Goal: Task Accomplishment & Management: Complete application form

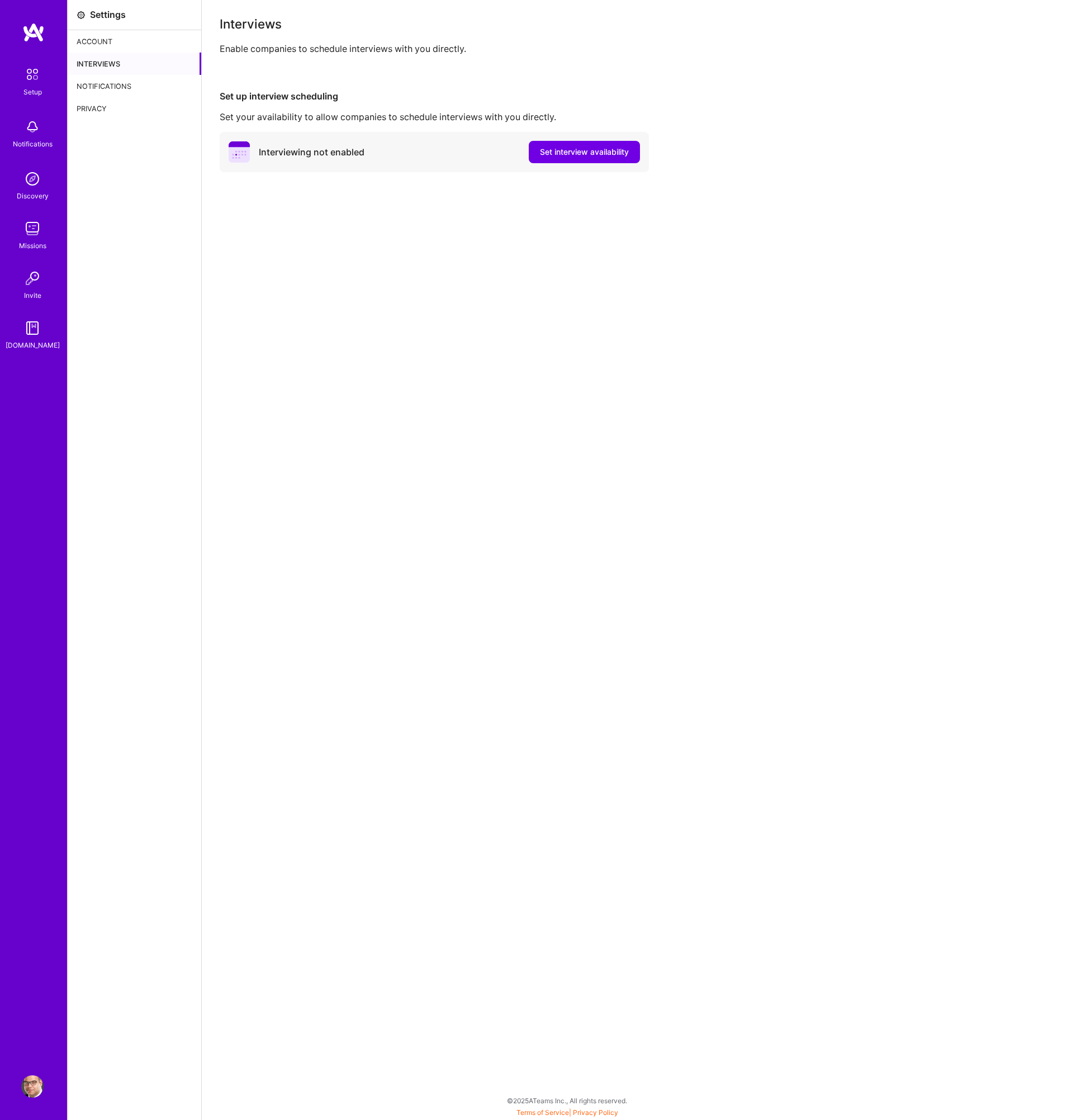
click at [892, 300] on div "Interviews Enable companies to schedule interviews with you directly. Set up in…" at bounding box center [634, 560] width 865 height 1120
click at [582, 151] on span "Set interview availability" at bounding box center [584, 151] width 89 height 11
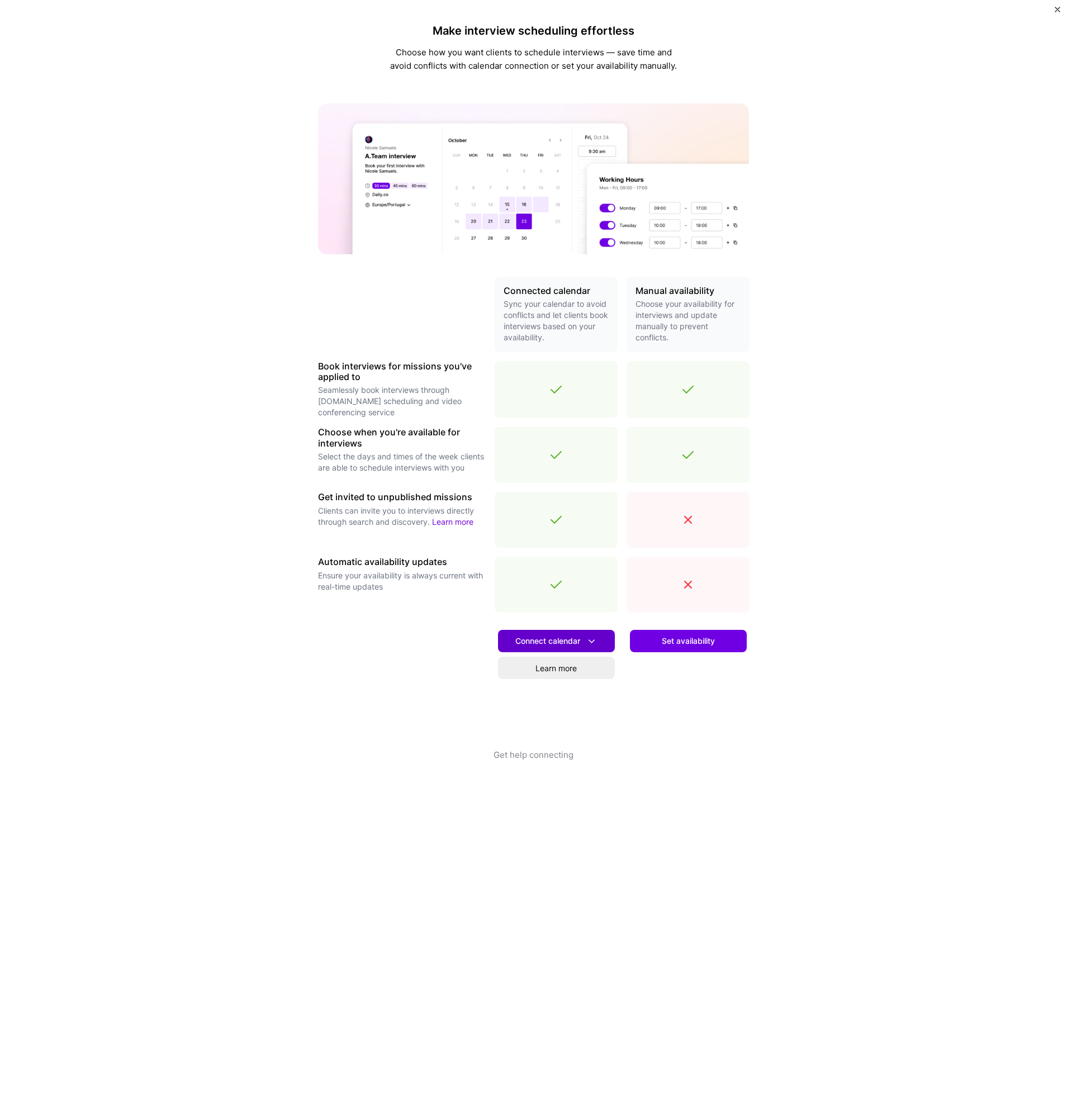
click at [552, 638] on span "Connect calendar" at bounding box center [556, 641] width 82 height 12
click at [534, 724] on button "Outlook calendar" at bounding box center [542, 731] width 145 height 29
click at [672, 639] on span "Set availability" at bounding box center [688, 640] width 53 height 11
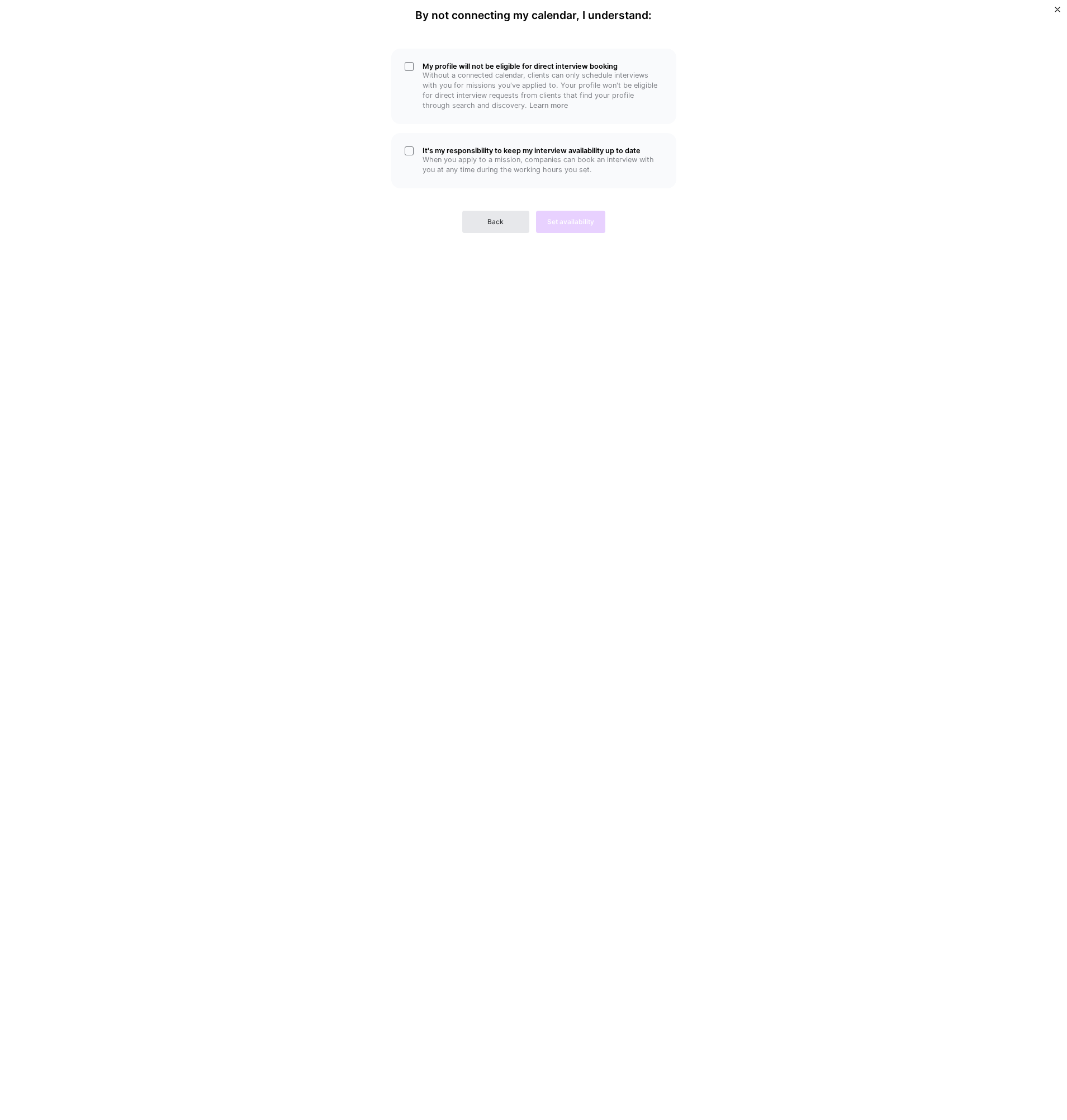
click at [493, 230] on button "Back" at bounding box center [495, 222] width 67 height 22
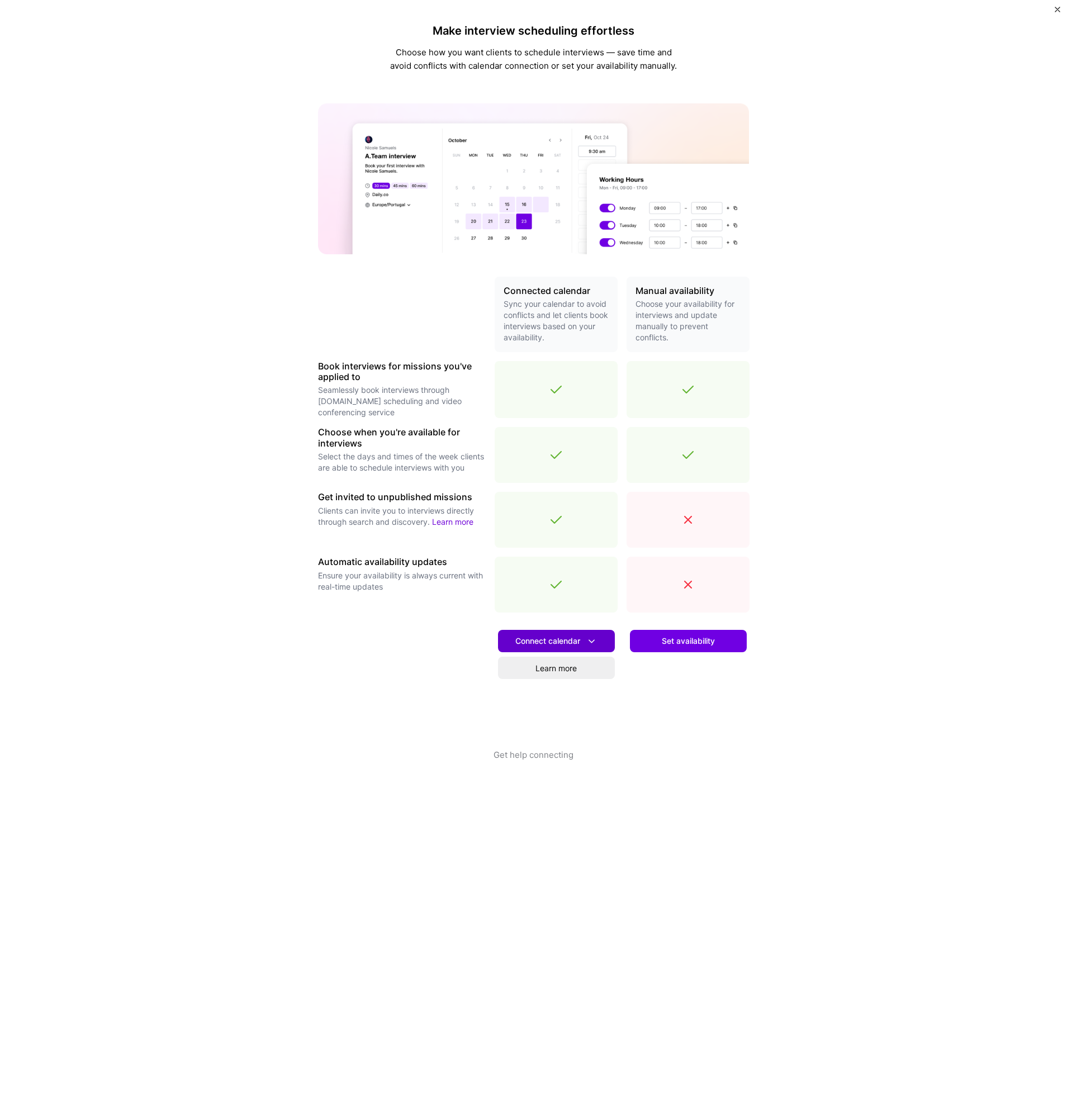
click at [552, 641] on span "Connect calendar" at bounding box center [556, 641] width 82 height 12
click at [534, 674] on button "Google calendar" at bounding box center [542, 673] width 145 height 29
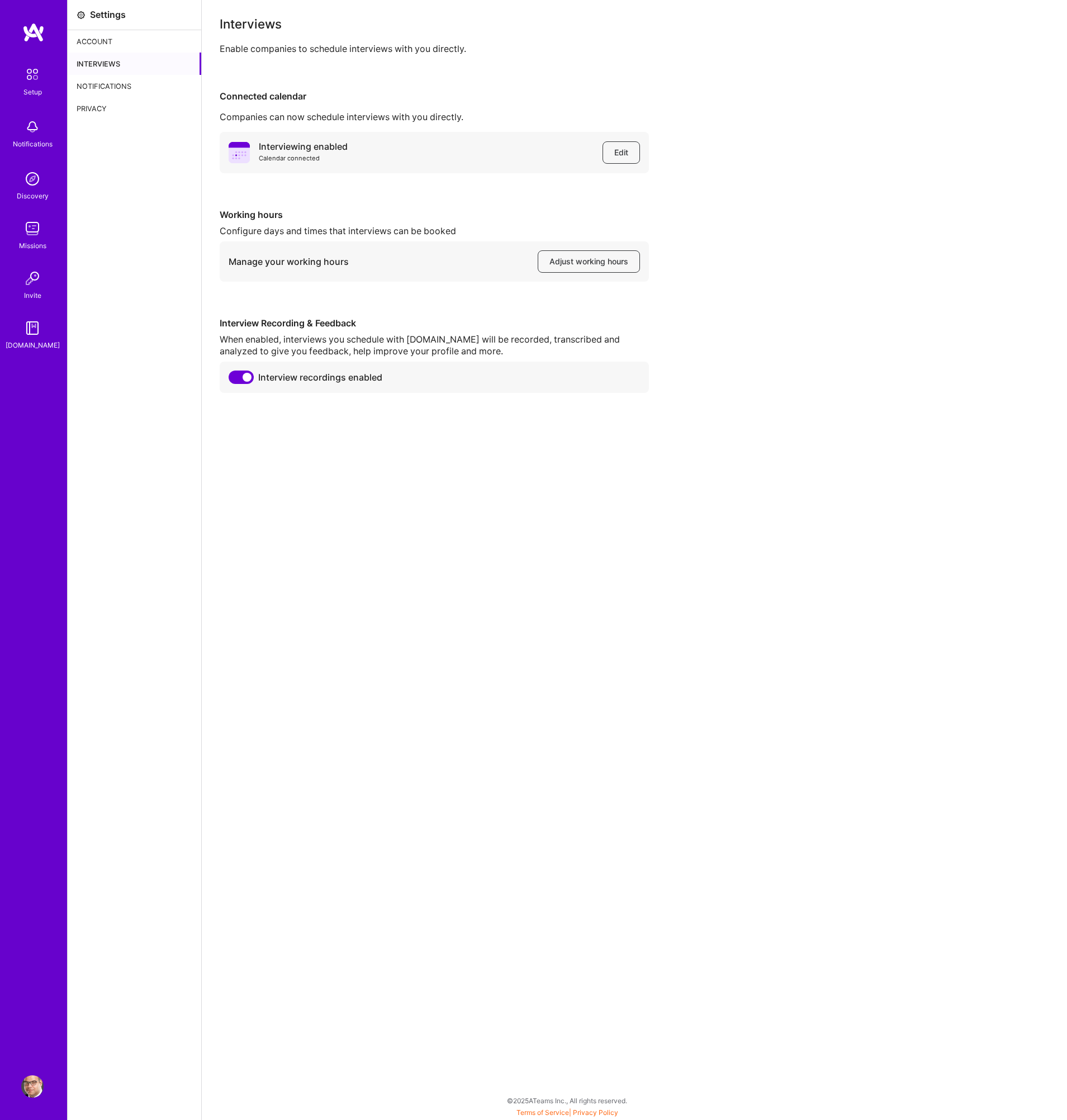
click at [665, 664] on div "Interviews Enable companies to schedule interviews with you directly. Connected…" at bounding box center [634, 560] width 865 height 1120
click at [595, 268] on button "Adjust working hours" at bounding box center [589, 262] width 103 height 22
click at [687, 635] on div "Interviews Enable companies to schedule interviews with you directly. Connected…" at bounding box center [634, 560] width 865 height 1120
click at [33, 71] on img at bounding box center [32, 74] width 24 height 24
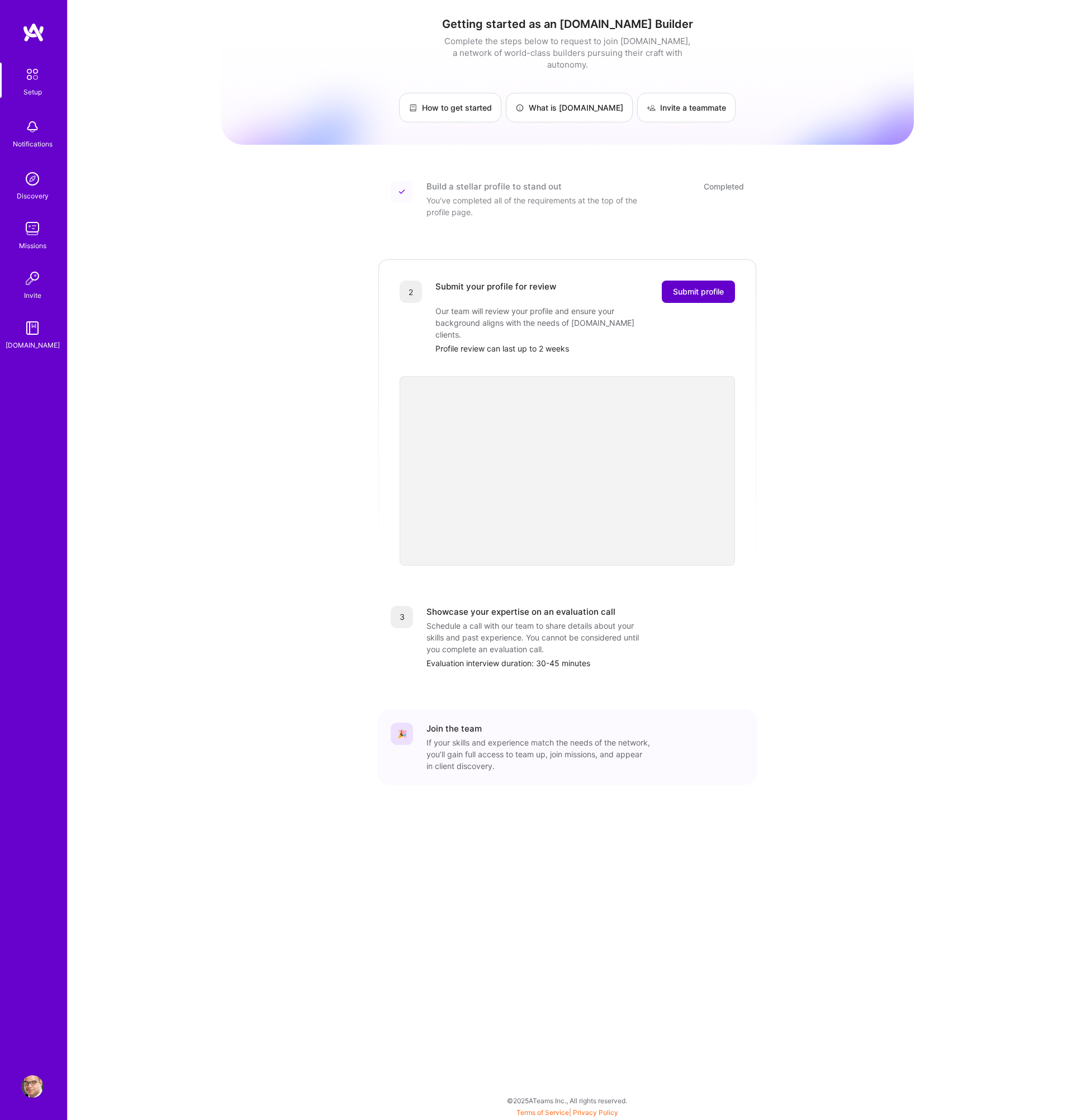
click at [702, 286] on span "Submit profile" at bounding box center [698, 291] width 51 height 11
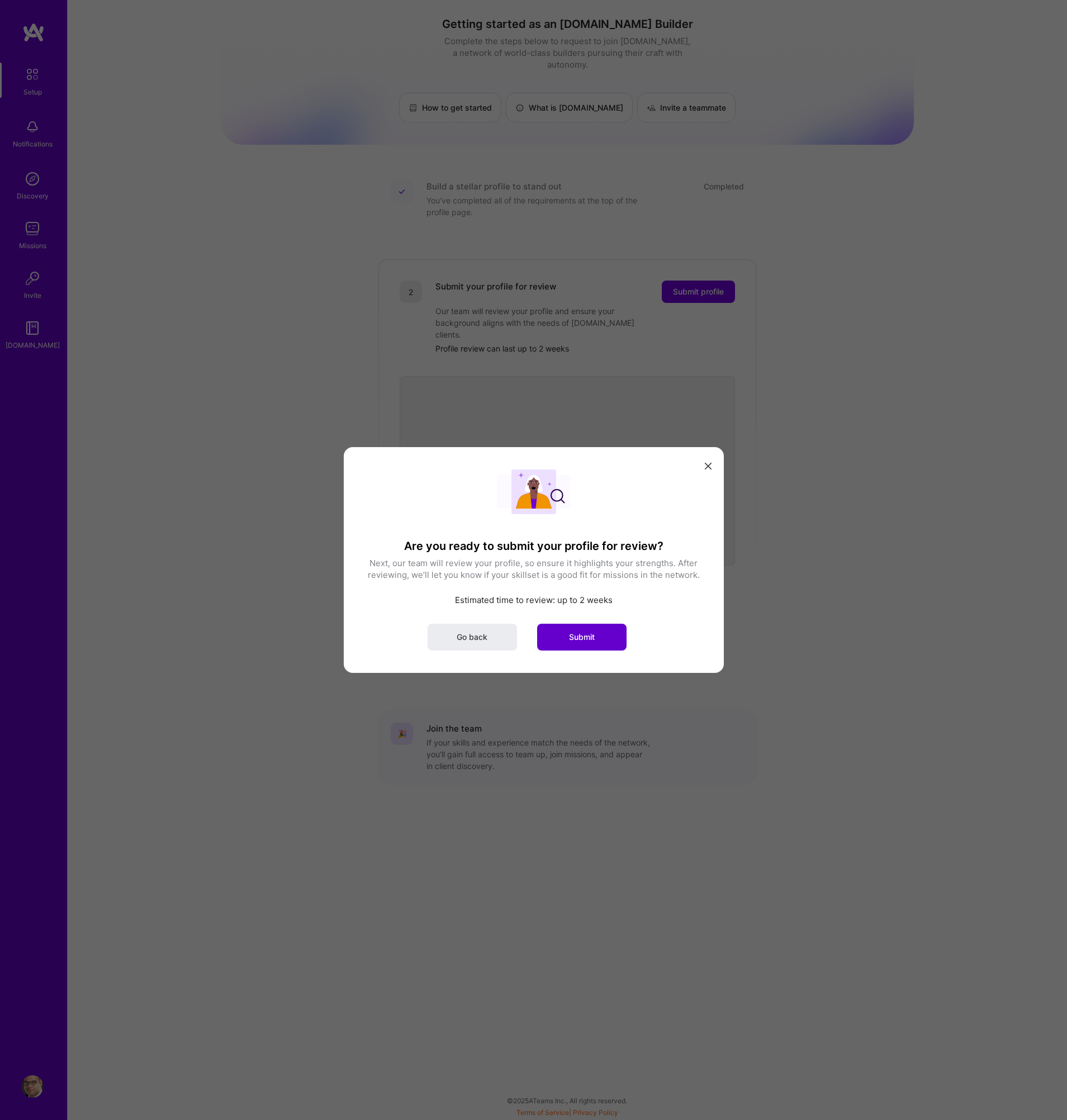
click at [600, 631] on button "Submit" at bounding box center [582, 637] width 90 height 27
